Goal: Task Accomplishment & Management: Manage account settings

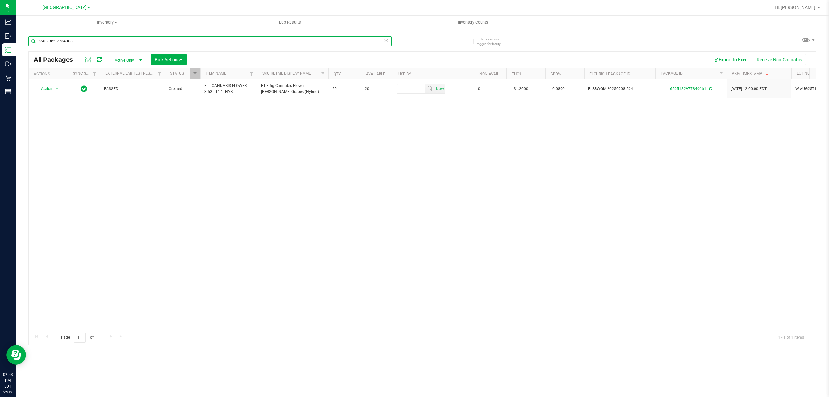
drag, startPoint x: 82, startPoint y: 41, endPoint x: 80, endPoint y: 36, distance: 5.7
click at [80, 39] on input "6505182977840661" at bounding box center [210, 41] width 363 height 10
click at [80, 36] on input "6505182977840661" at bounding box center [210, 41] width 363 height 10
drag, startPoint x: 80, startPoint y: 36, endPoint x: 83, endPoint y: 37, distance: 3.6
click at [83, 37] on input "6505182977840661" at bounding box center [210, 41] width 363 height 10
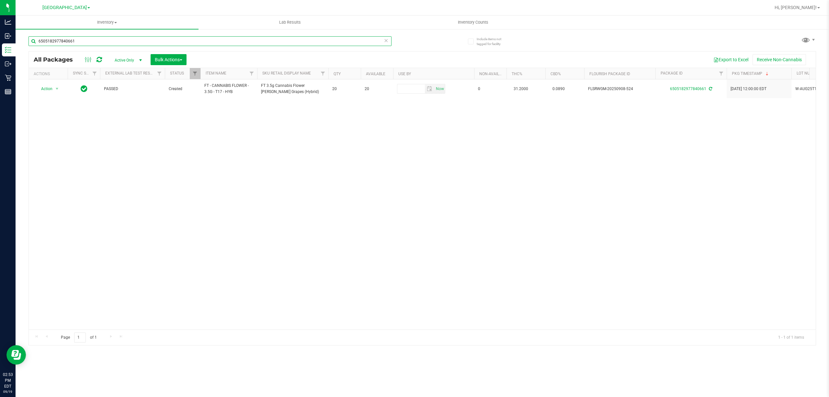
click at [83, 37] on input "6505182977840661" at bounding box center [210, 41] width 363 height 10
type input "6"
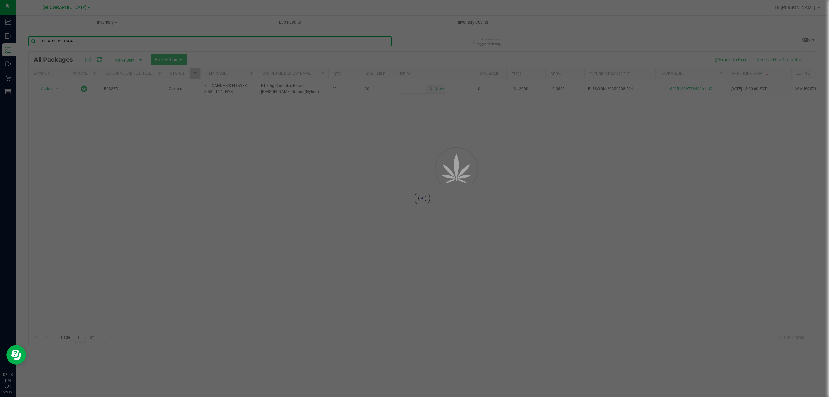
type input "0333418992515648"
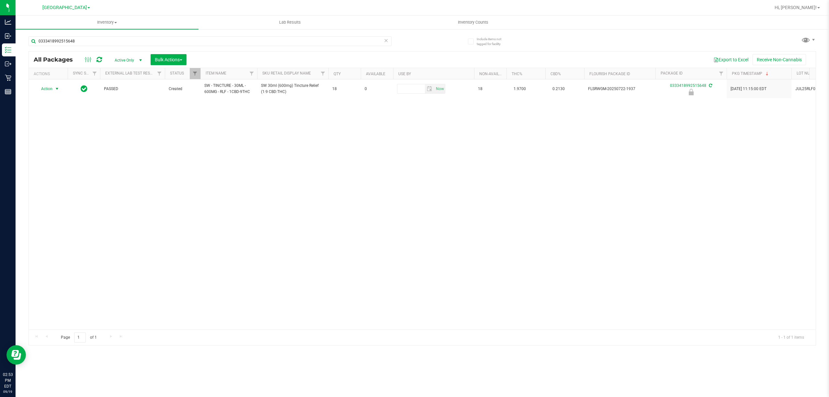
click at [47, 91] on span "Action" at bounding box center [43, 88] width 17 height 9
click at [62, 168] on li "Unlock package" at bounding box center [57, 166] width 42 height 10
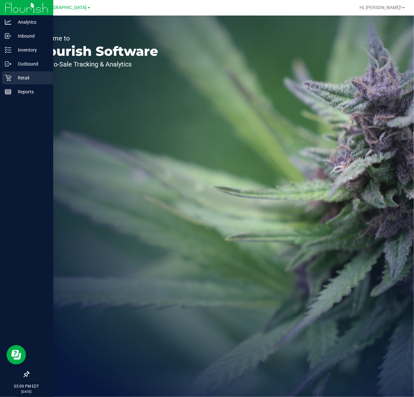
click at [8, 77] on icon at bounding box center [8, 78] width 6 height 6
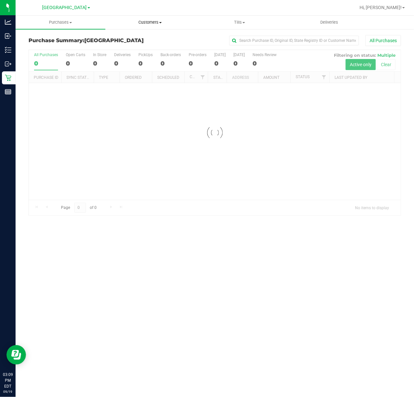
click at [156, 20] on span "Customers" at bounding box center [150, 22] width 89 height 6
click at [119, 36] on span "All customers" at bounding box center [128, 39] width 47 height 6
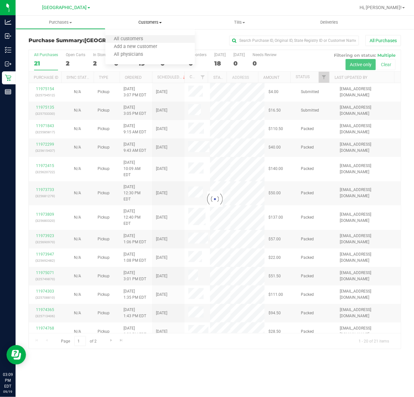
click at [133, 35] on li "All customers" at bounding box center [150, 39] width 90 height 8
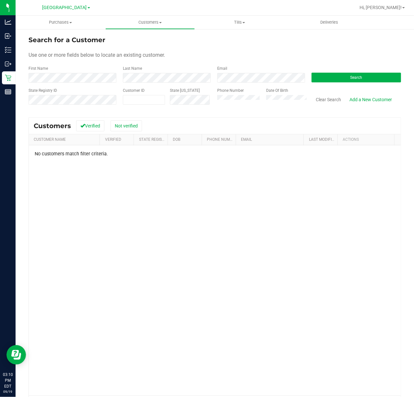
click at [51, 153] on div "No customers match filter criteria." at bounding box center [215, 154] width 372 height 6
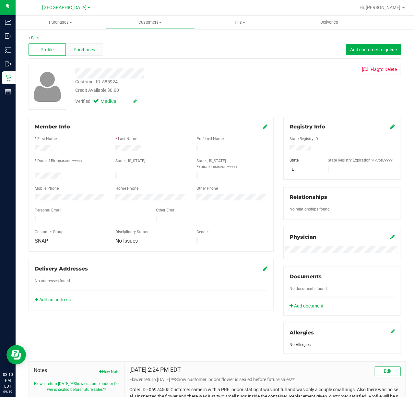
drag, startPoint x: 79, startPoint y: 39, endPoint x: 82, endPoint y: 47, distance: 8.6
click at [80, 39] on div "Back" at bounding box center [215, 38] width 372 height 6
click at [83, 50] on span "Purchases" at bounding box center [84, 49] width 21 height 7
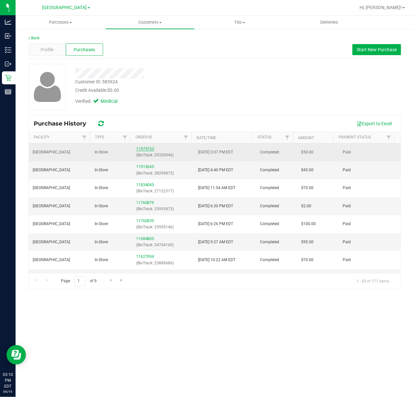
click at [143, 151] on link "11975153" at bounding box center [145, 148] width 18 height 5
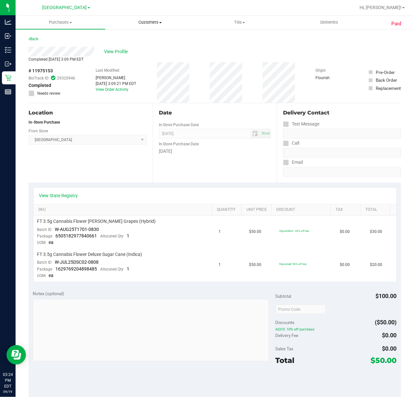
click at [145, 25] on span "Customers" at bounding box center [150, 22] width 89 height 6
click at [134, 40] on span "All customers" at bounding box center [128, 39] width 47 height 6
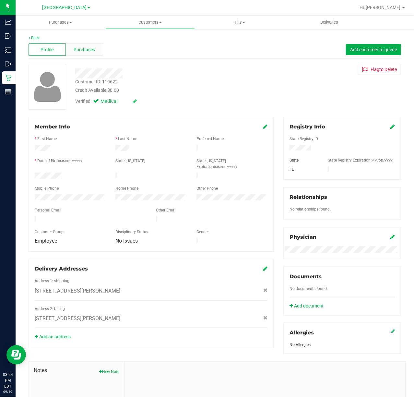
click at [84, 53] on div "Purchases" at bounding box center [84, 49] width 37 height 12
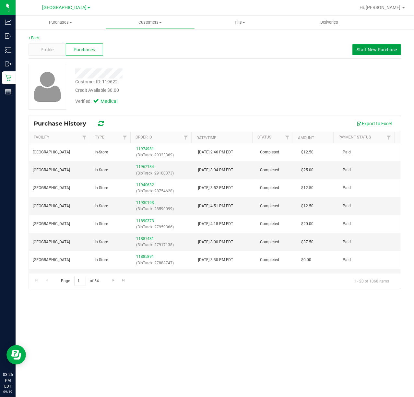
click at [369, 48] on span "Start New Purchase" at bounding box center [376, 49] width 40 height 5
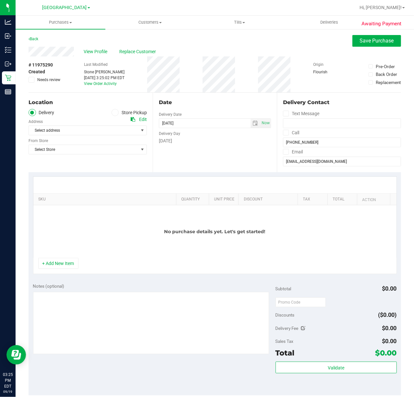
click at [134, 113] on label "Store Pickup" at bounding box center [129, 112] width 36 height 7
click at [0, 0] on input "Store Pickup" at bounding box center [0, 0] width 0 height 0
click at [130, 129] on span "Select Store" at bounding box center [83, 130] width 109 height 9
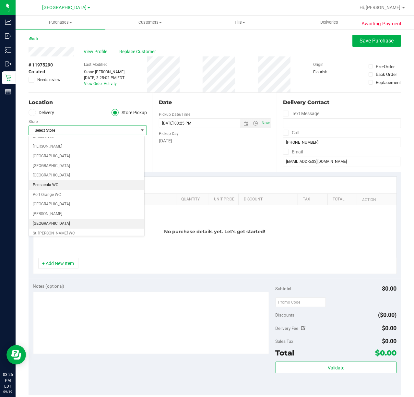
scroll to position [345, 0]
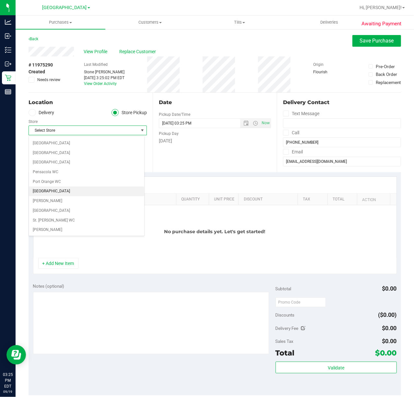
click at [52, 196] on li "[GEOGRAPHIC_DATA]" at bounding box center [86, 191] width 115 height 10
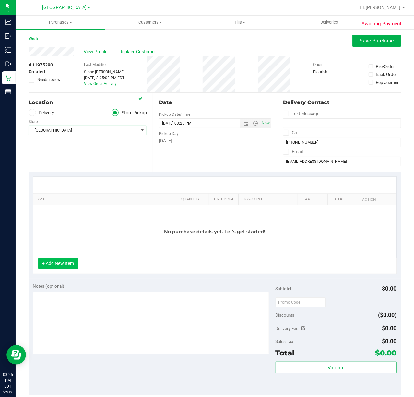
click at [71, 265] on button "+ Add New Item" at bounding box center [58, 263] width 40 height 11
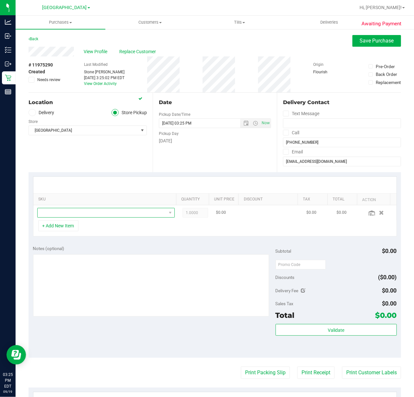
click at [113, 216] on span "NO DATA FOUND" at bounding box center [102, 212] width 129 height 9
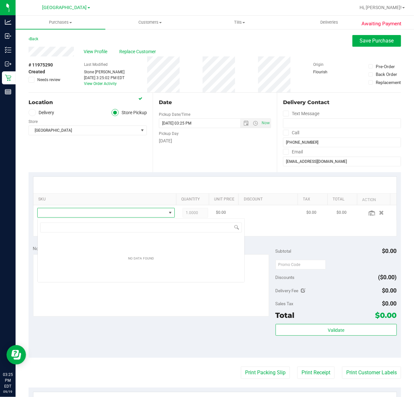
scroll to position [10, 132]
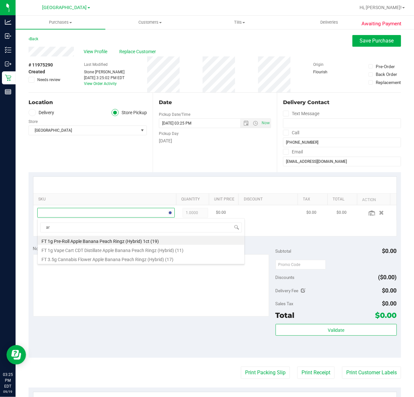
type input "a"
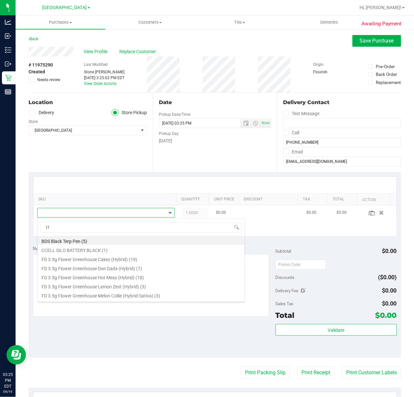
type input "t17"
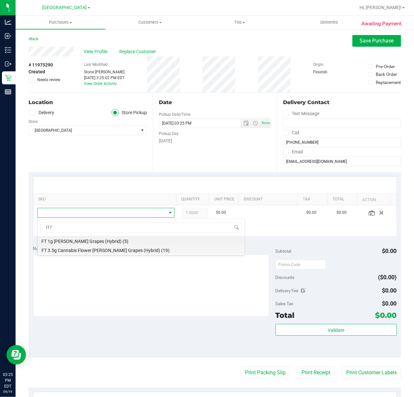
click at [109, 246] on li "FT 3.5g Cannabis Flower Gaspar's Grapes (Hybrid) (19)" at bounding box center [141, 249] width 207 height 9
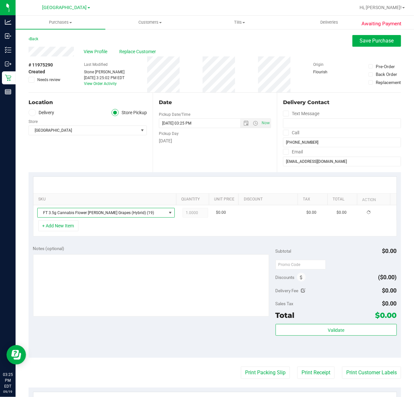
drag, startPoint x: 110, startPoint y: 236, endPoint x: 103, endPoint y: 232, distance: 8.3
click at [109, 236] on div "+ Add New Item" at bounding box center [214, 228] width 363 height 16
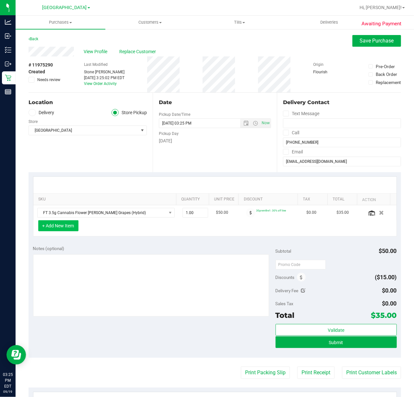
click at [56, 228] on button "+ Add New Item" at bounding box center [58, 225] width 40 height 11
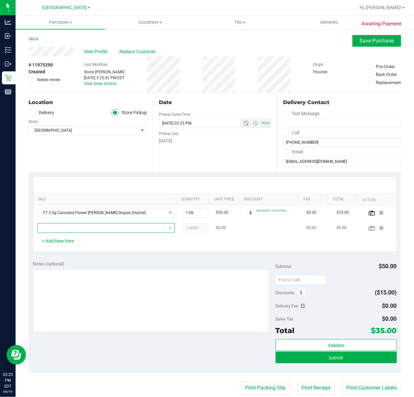
click at [108, 230] on span "NO DATA FOUND" at bounding box center [102, 227] width 129 height 9
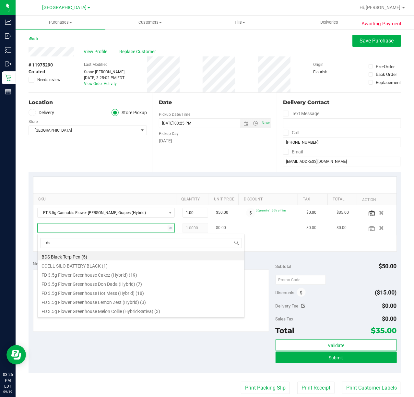
type input "dsc"
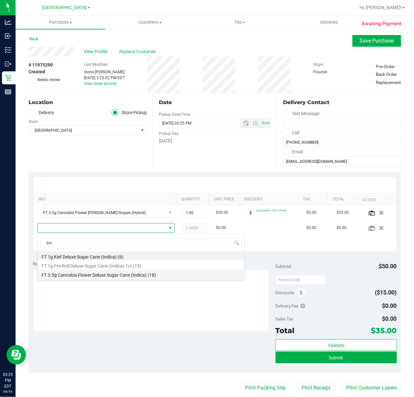
click at [109, 273] on li "FT 3.5g Cannabis Flower Deluxe Sugar Cane (Indica) (18)" at bounding box center [141, 273] width 207 height 9
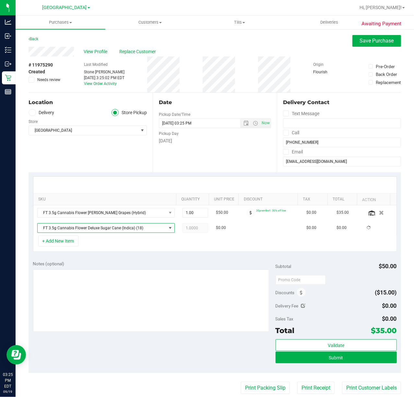
click at [141, 250] on div "+ Add New Item" at bounding box center [214, 243] width 363 height 16
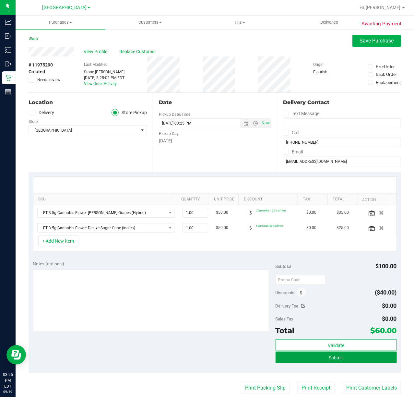
click at [335, 362] on button "Submit" at bounding box center [335, 357] width 121 height 12
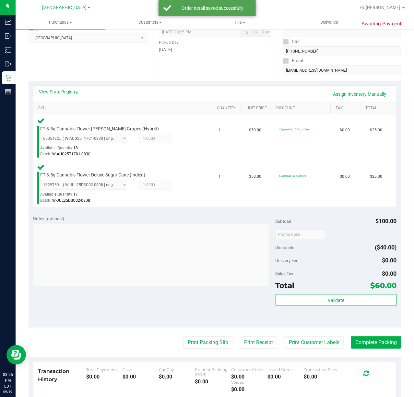
scroll to position [130, 0]
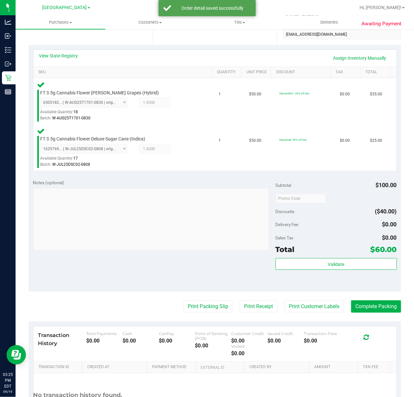
click at [311, 256] on div "Subtotal $100.00 Discounts ($40.00) Delivery Fee $0.00 Sales Tax $0.00 Total $6…" at bounding box center [335, 233] width 121 height 108
click at [309, 263] on button "Validate" at bounding box center [335, 264] width 121 height 12
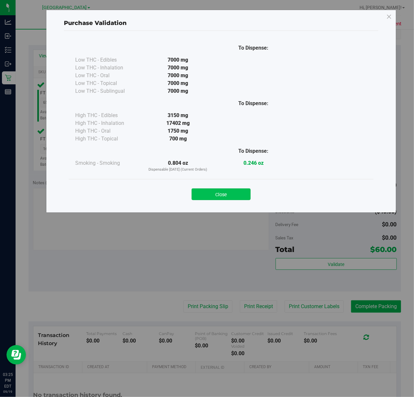
click at [225, 192] on button "Close" at bounding box center [220, 194] width 59 height 12
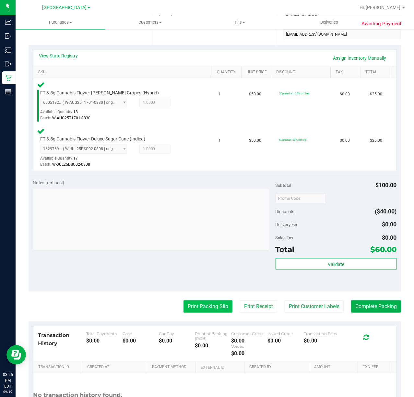
click at [192, 309] on button "Print Packing Slip" at bounding box center [207, 306] width 49 height 12
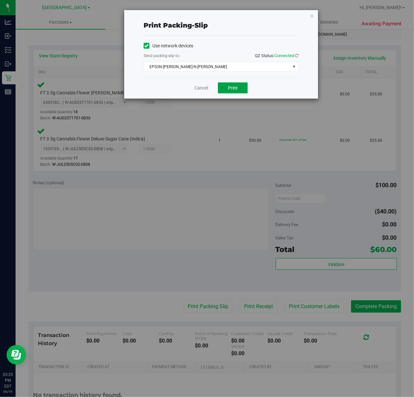
click at [232, 87] on span "Print" at bounding box center [233, 87] width 10 height 5
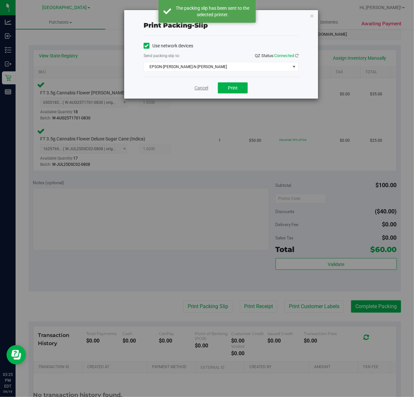
click at [198, 89] on link "Cancel" at bounding box center [201, 88] width 14 height 7
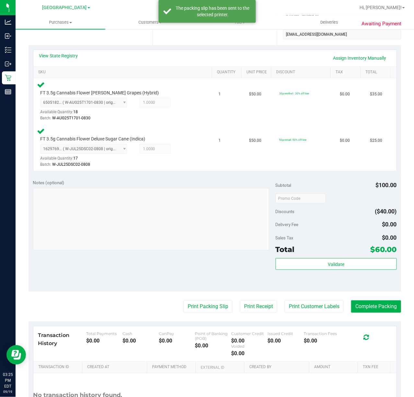
click at [314, 316] on purchase-details "Back Edit Purchase Cancel Purchase View Profile # 11975290 BioTrack ID: - Submi…" at bounding box center [215, 173] width 372 height 537
click at [308, 313] on purchase-details "Back Edit Purchase Cancel Purchase View Profile # 11975290 BioTrack ID: - Submi…" at bounding box center [215, 173] width 372 height 537
click at [307, 302] on button "Print Customer Labels" at bounding box center [313, 306] width 59 height 12
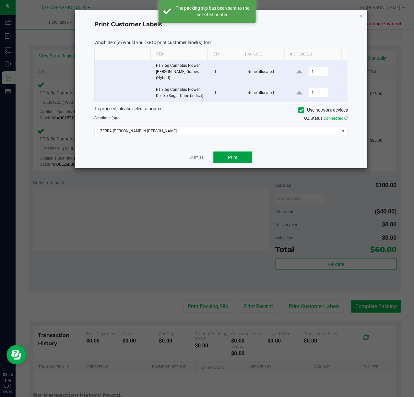
click at [224, 154] on button "Print" at bounding box center [232, 157] width 39 height 12
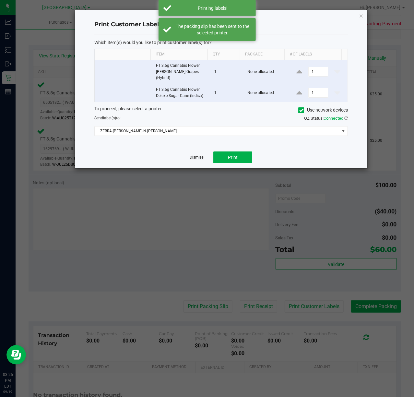
click at [196, 155] on link "Dismiss" at bounding box center [197, 158] width 14 height 6
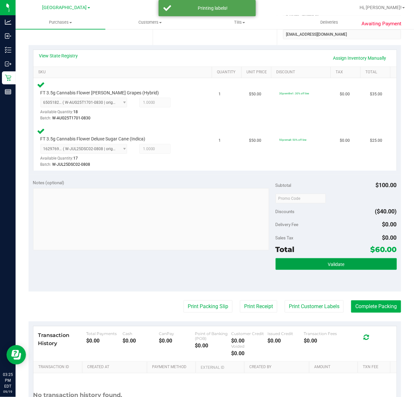
click at [313, 261] on button "Validate" at bounding box center [335, 264] width 121 height 12
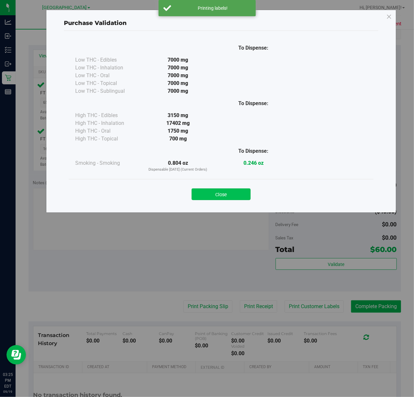
click at [206, 190] on button "Close" at bounding box center [220, 194] width 59 height 12
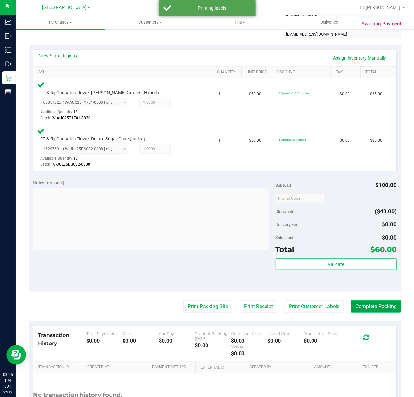
click at [377, 308] on button "Complete Packing" at bounding box center [376, 306] width 50 height 12
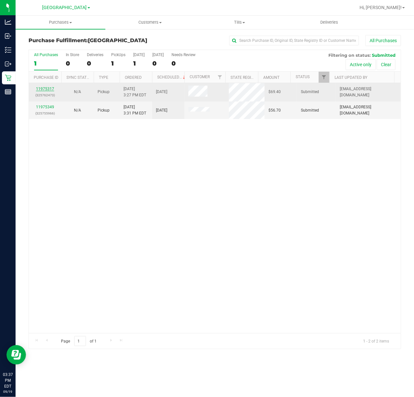
click at [42, 87] on link "11975317" at bounding box center [45, 88] width 18 height 5
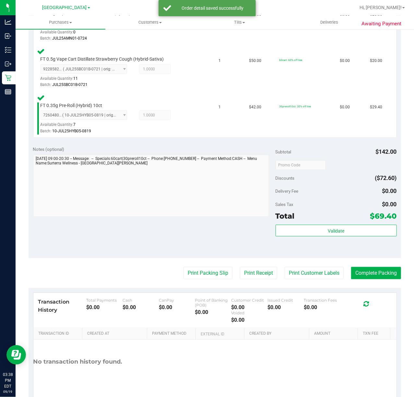
scroll to position [216, 0]
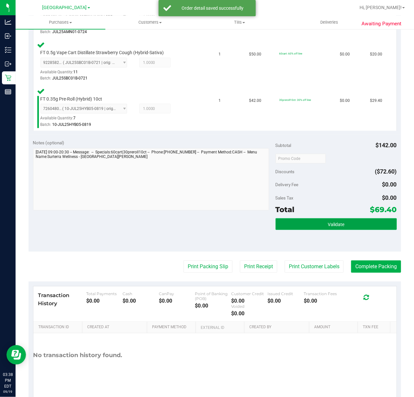
click at [317, 220] on button "Validate" at bounding box center [335, 224] width 121 height 12
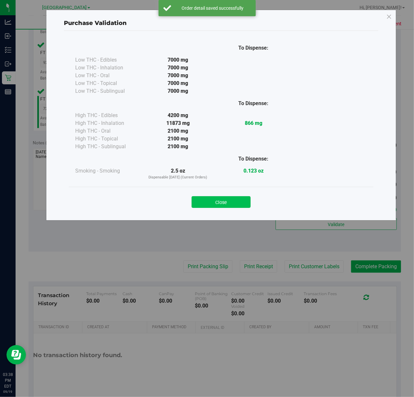
click at [218, 205] on button "Close" at bounding box center [220, 202] width 59 height 12
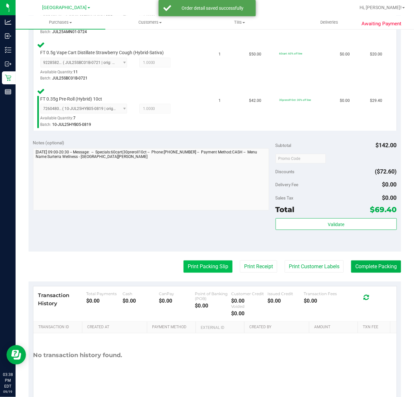
click at [205, 269] on button "Print Packing Slip" at bounding box center [207, 266] width 49 height 12
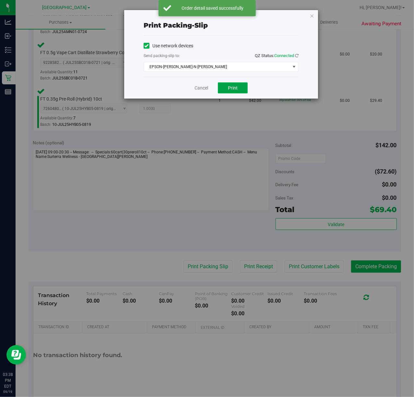
click at [234, 86] on span "Print" at bounding box center [233, 87] width 10 height 5
click at [195, 87] on link "Cancel" at bounding box center [201, 88] width 14 height 7
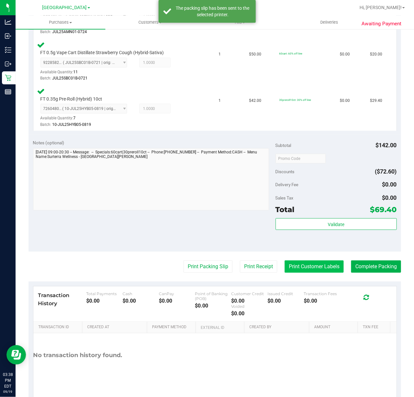
click at [332, 271] on button "Print Customer Labels" at bounding box center [313, 266] width 59 height 12
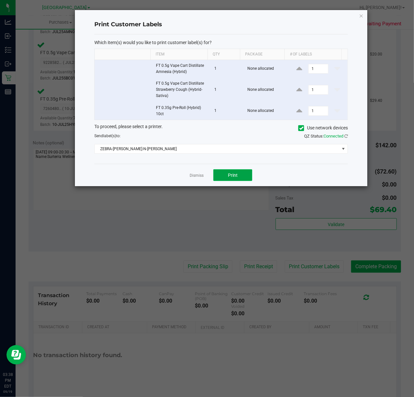
click at [233, 180] on button "Print" at bounding box center [232, 175] width 39 height 12
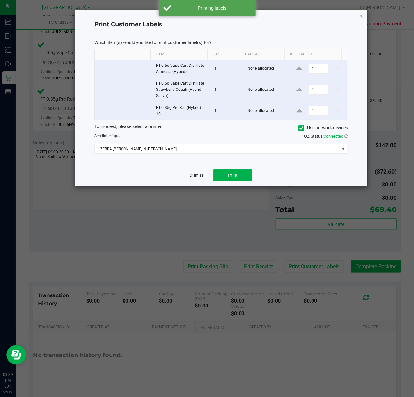
click at [196, 175] on link "Dismiss" at bounding box center [197, 176] width 14 height 6
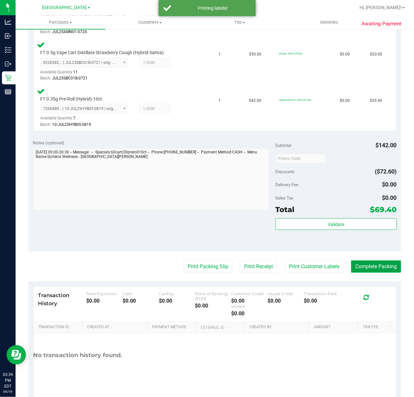
click at [370, 263] on button "Complete Packing" at bounding box center [376, 266] width 50 height 12
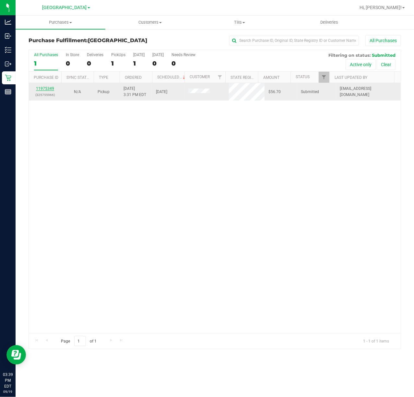
click at [49, 89] on link "11975349" at bounding box center [45, 88] width 18 height 5
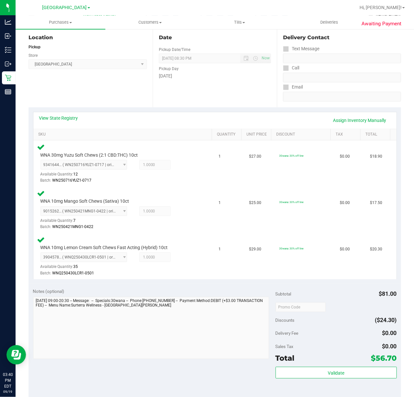
scroll to position [216, 0]
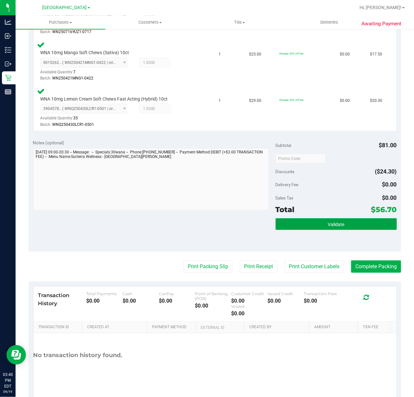
click at [329, 222] on span "Validate" at bounding box center [336, 224] width 17 height 5
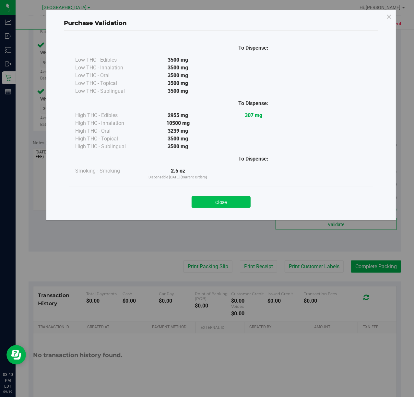
click at [238, 206] on button "Close" at bounding box center [220, 202] width 59 height 12
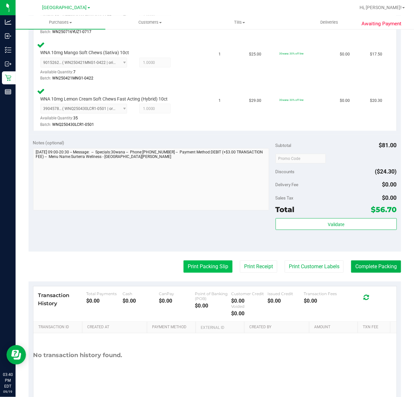
click at [206, 265] on button "Print Packing Slip" at bounding box center [207, 266] width 49 height 12
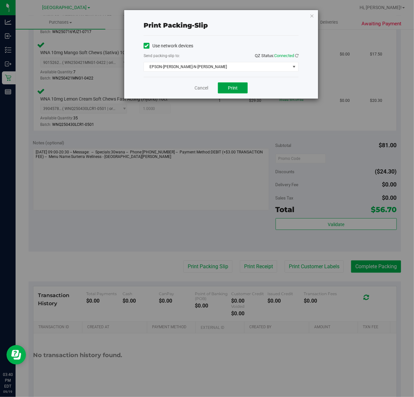
click at [222, 93] on button "Print" at bounding box center [233, 87] width 30 height 11
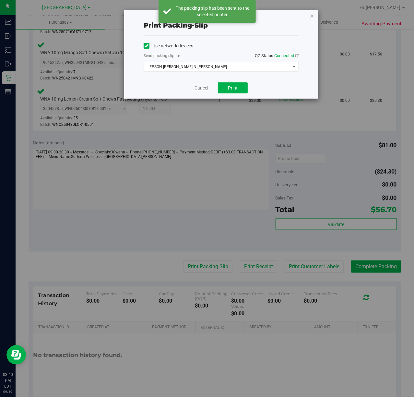
click at [203, 89] on link "Cancel" at bounding box center [201, 88] width 14 height 7
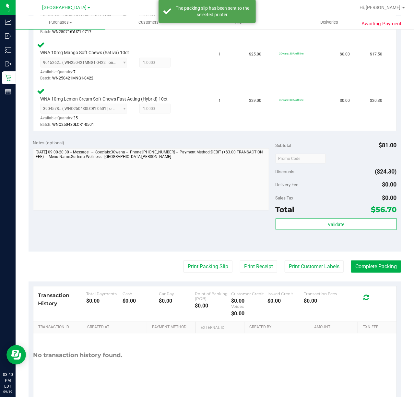
click at [306, 257] on purchase-details "Back Edit Purchase Cancel Purchase View Profile # 11975349 BioTrack ID: - Submi…" at bounding box center [215, 110] width 372 height 583
click at [306, 263] on button "Print Customer Labels" at bounding box center [313, 266] width 59 height 12
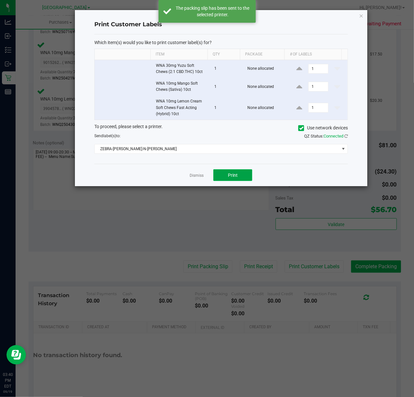
click at [235, 173] on span "Print" at bounding box center [233, 174] width 10 height 5
click at [194, 178] on link "Dismiss" at bounding box center [197, 176] width 14 height 6
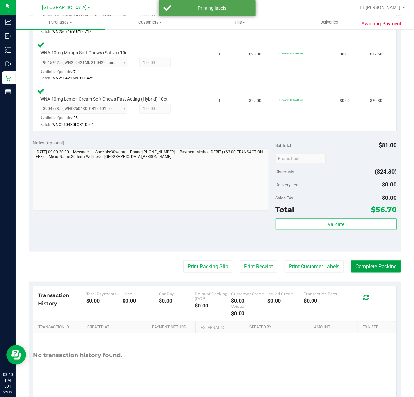
click at [361, 268] on button "Complete Packing" at bounding box center [376, 266] width 50 height 12
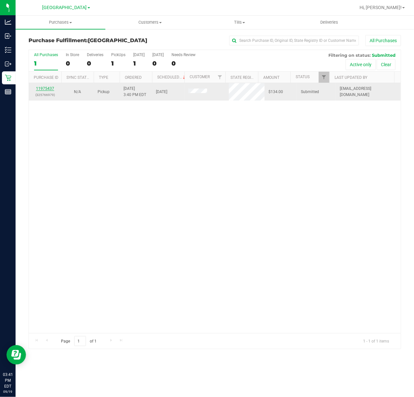
click at [47, 87] on link "11975437" at bounding box center [45, 88] width 18 height 5
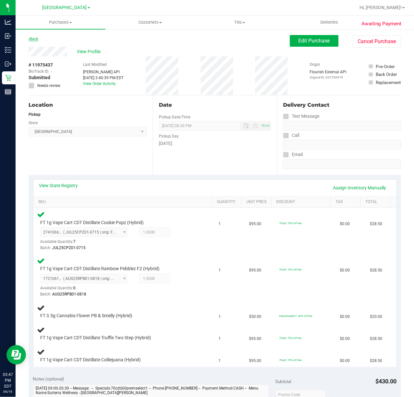
click at [31, 40] on link "Back" at bounding box center [34, 39] width 10 height 5
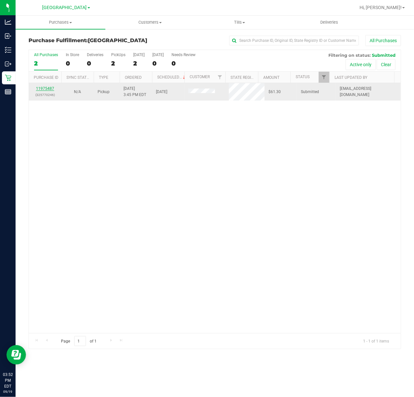
click at [41, 89] on link "11975487" at bounding box center [45, 88] width 18 height 5
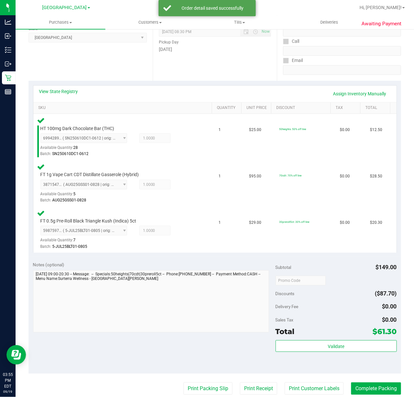
scroll to position [95, 0]
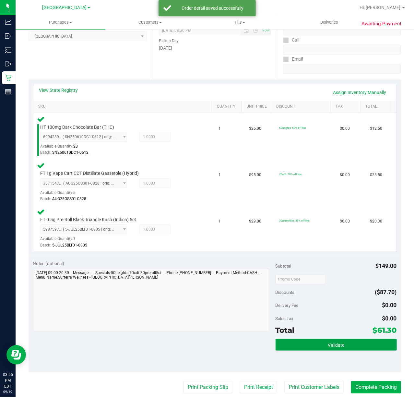
click at [341, 342] on button "Validate" at bounding box center [335, 345] width 121 height 12
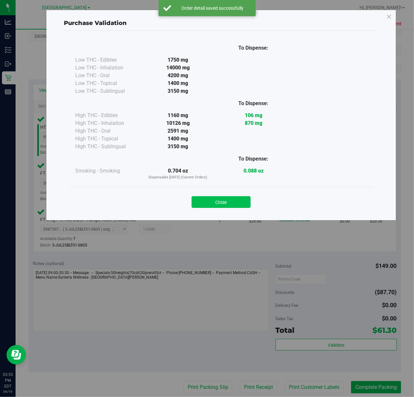
click at [231, 199] on button "Close" at bounding box center [220, 202] width 59 height 12
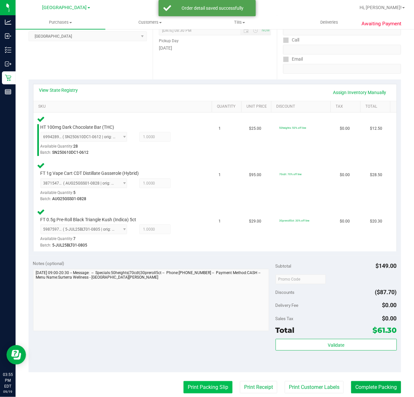
click at [202, 384] on button "Print Packing Slip" at bounding box center [207, 387] width 49 height 12
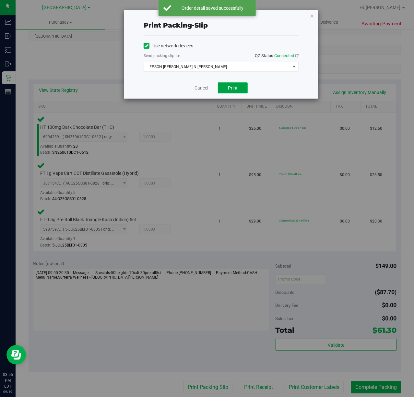
click at [242, 91] on button "Print" at bounding box center [233, 87] width 30 height 11
click at [203, 88] on link "Cancel" at bounding box center [201, 88] width 14 height 7
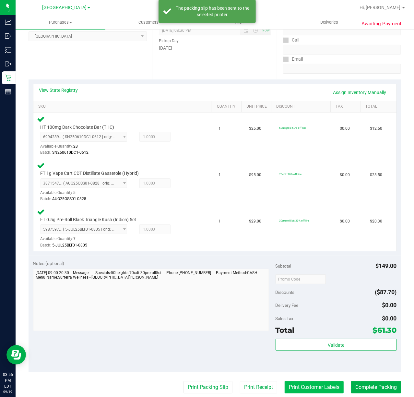
click at [309, 384] on button "Print Customer Labels" at bounding box center [313, 387] width 59 height 12
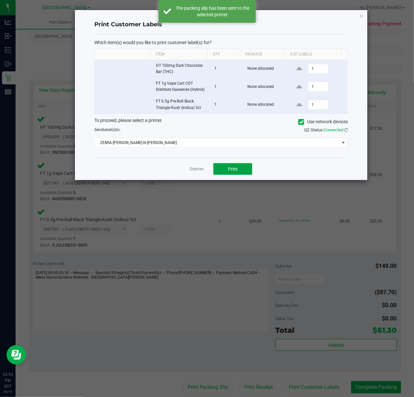
click at [239, 170] on button "Print" at bounding box center [232, 169] width 39 height 12
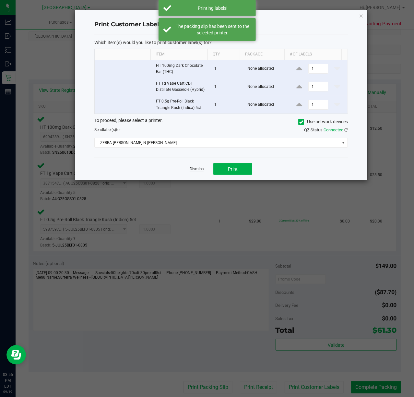
click at [193, 170] on link "Dismiss" at bounding box center [197, 169] width 14 height 6
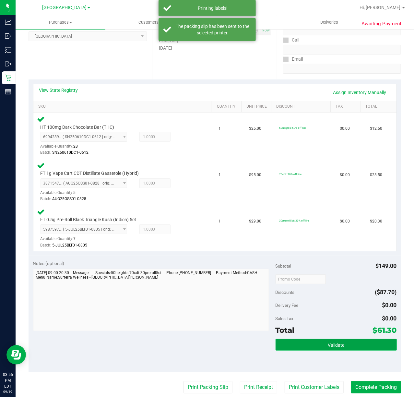
click at [338, 347] on span "Validate" at bounding box center [336, 344] width 17 height 5
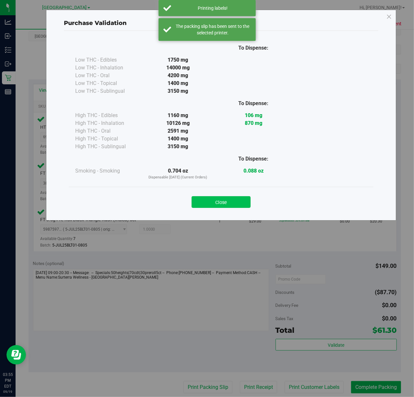
click at [223, 205] on button "Close" at bounding box center [220, 202] width 59 height 12
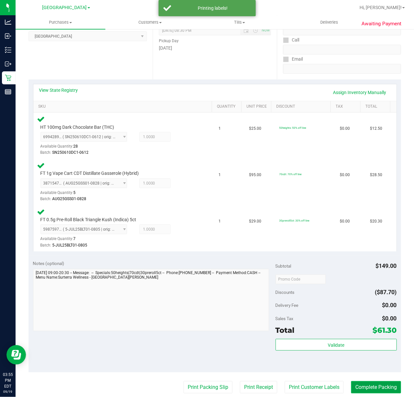
click at [372, 386] on button "Complete Packing" at bounding box center [376, 387] width 50 height 12
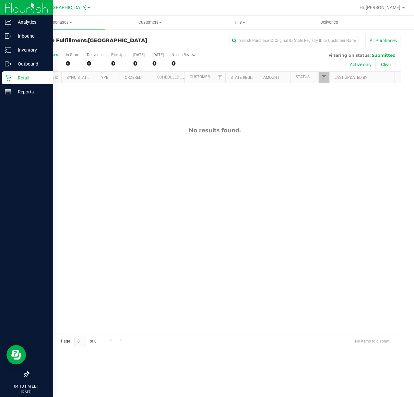
click at [18, 82] on div "Retail" at bounding box center [27, 77] width 51 height 13
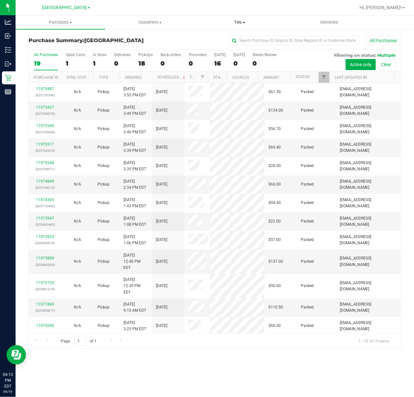
click at [236, 20] on span "Tills" at bounding box center [239, 22] width 89 height 6
click at [235, 36] on span "Manage tills" at bounding box center [217, 39] width 44 height 6
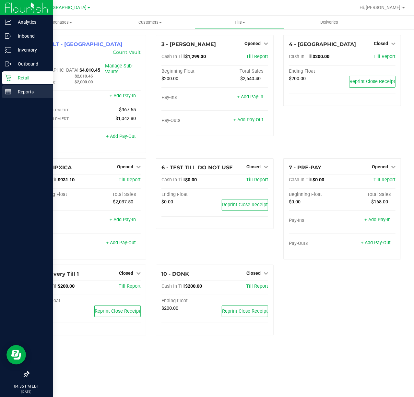
click at [10, 95] on icon at bounding box center [8, 91] width 6 height 6
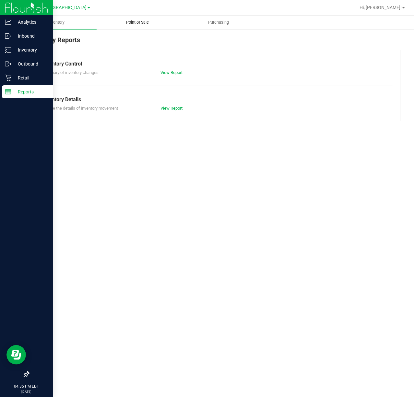
click at [143, 22] on span "Point of Sale" at bounding box center [137, 22] width 40 height 6
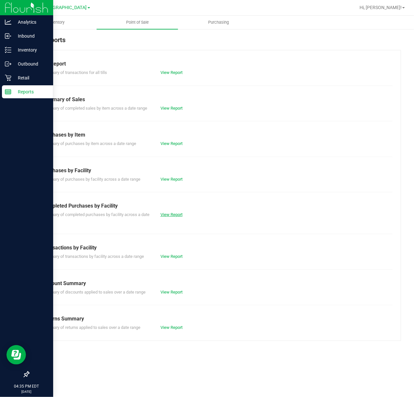
click at [172, 215] on link "View Report" at bounding box center [171, 214] width 22 height 5
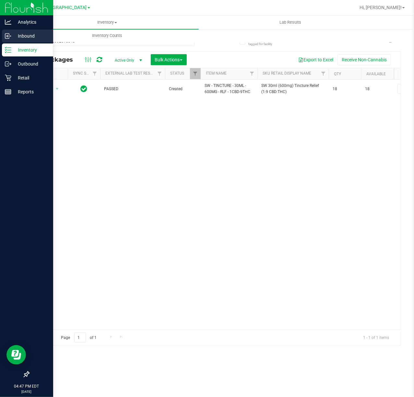
click at [16, 38] on p "Inbound" at bounding box center [30, 36] width 39 height 8
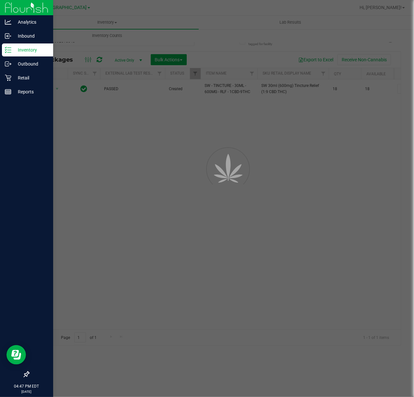
click at [19, 50] on p "Inventory" at bounding box center [30, 50] width 39 height 8
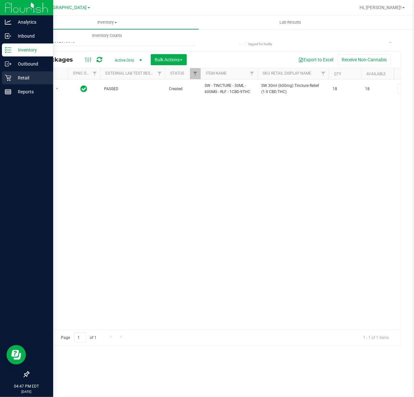
click at [35, 85] on link "Retail" at bounding box center [26, 78] width 53 height 14
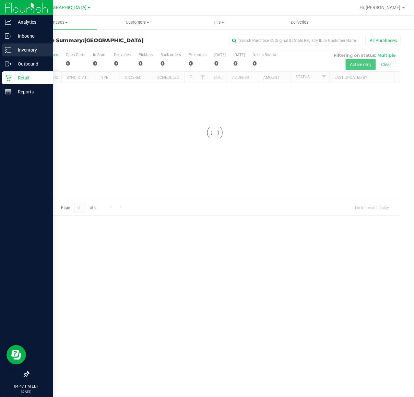
click at [28, 48] on p "Inventory" at bounding box center [30, 50] width 39 height 8
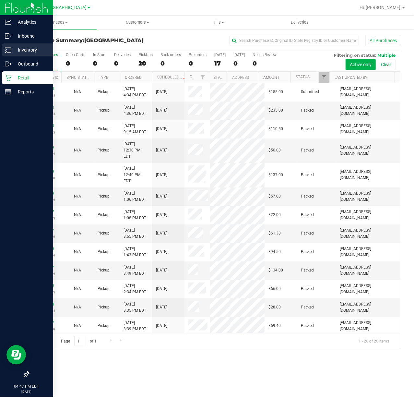
click at [21, 52] on p "Inventory" at bounding box center [30, 50] width 39 height 8
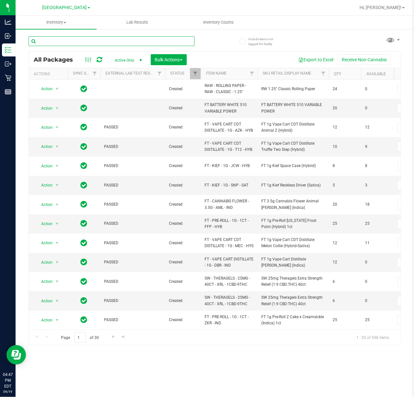
click at [121, 41] on input "text" at bounding box center [112, 41] width 166 height 10
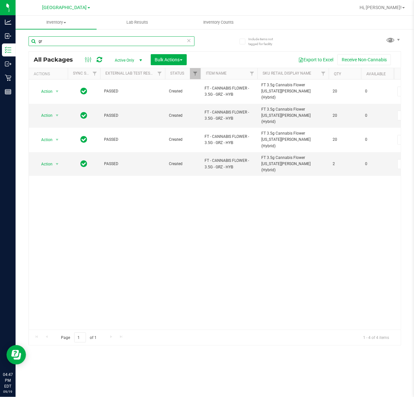
type input "g"
